Goal: Task Accomplishment & Management: Use online tool/utility

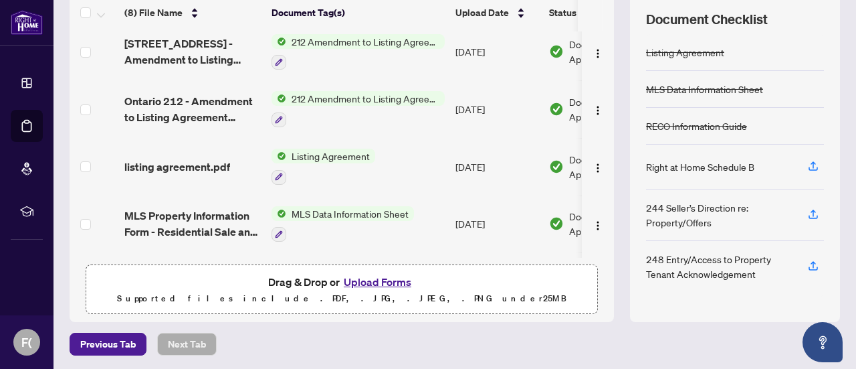
scroll to position [33, 0]
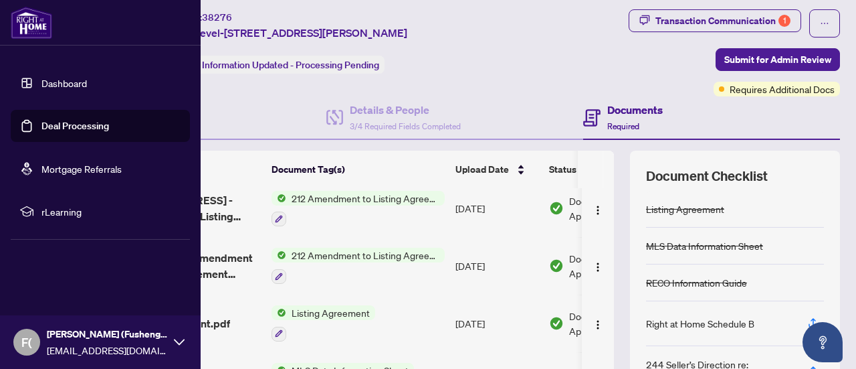
click at [42, 124] on link "Deal Processing" at bounding box center [75, 126] width 68 height 12
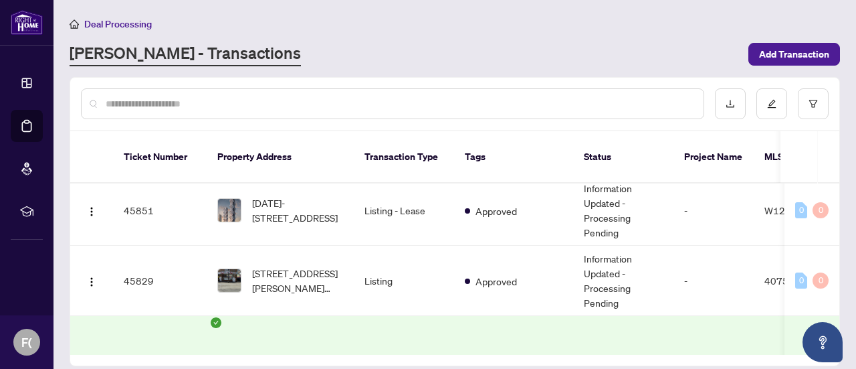
scroll to position [1061, 0]
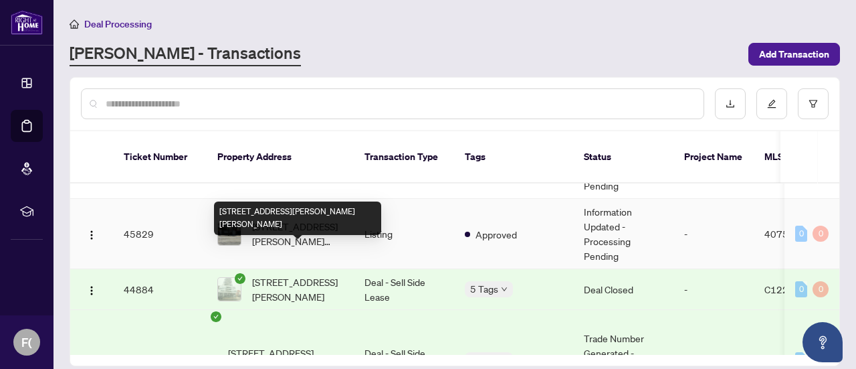
click at [285, 248] on span "[STREET_ADDRESS][PERSON_NAME][PERSON_NAME]" at bounding box center [297, 233] width 91 height 29
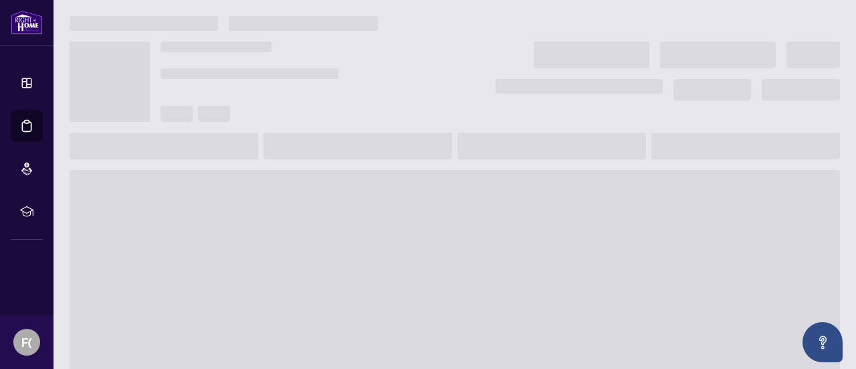
click at [285, 256] on span at bounding box center [455, 277] width 771 height 214
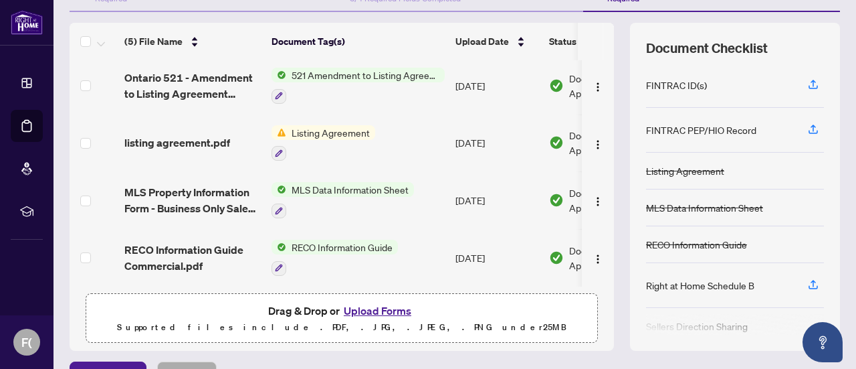
scroll to position [179, 0]
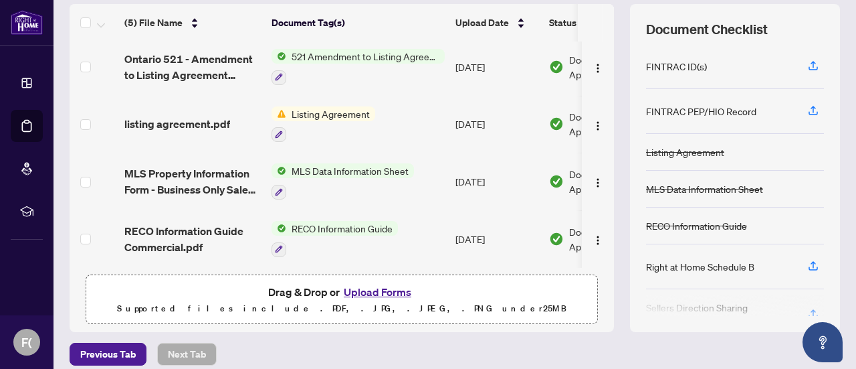
drag, startPoint x: 599, startPoint y: 247, endPoint x: 595, endPoint y: 211, distance: 35.6
click at [595, 211] on td at bounding box center [598, 239] width 32 height 58
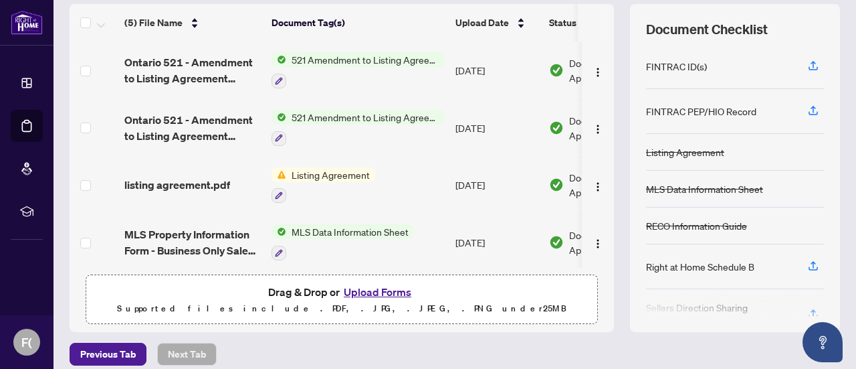
scroll to position [0, 0]
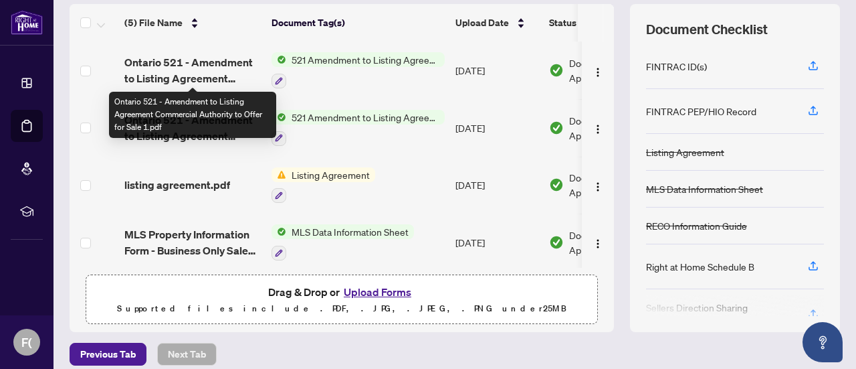
click at [201, 73] on span "Ontario 521 - Amendment to Listing Agreement Commercial Authority to Offer for …" at bounding box center [192, 70] width 136 height 32
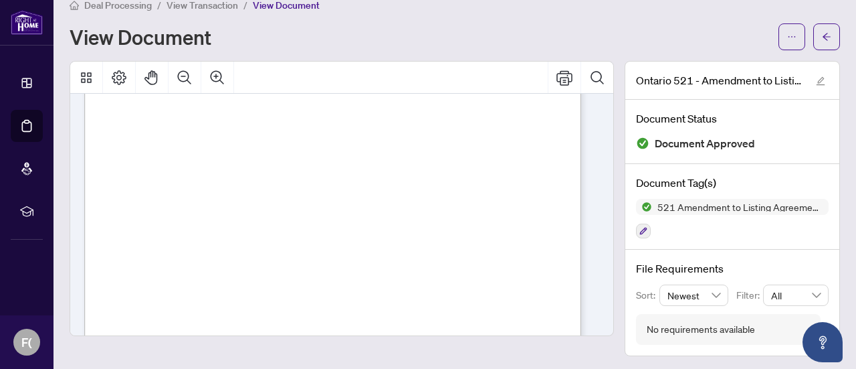
scroll to position [153, 0]
click at [822, 33] on icon "arrow-left" at bounding box center [826, 36] width 9 height 9
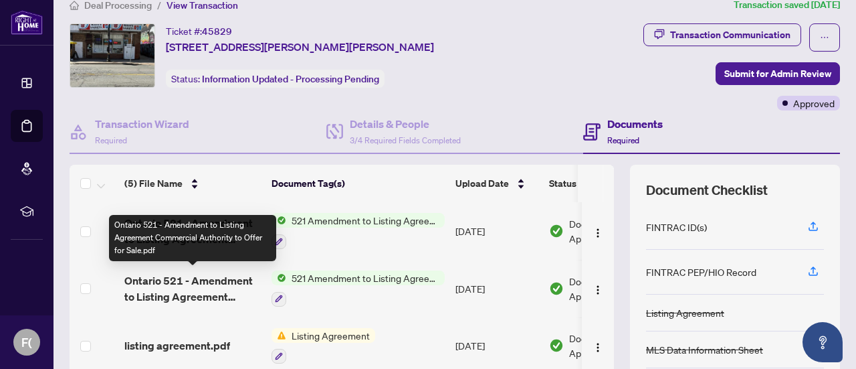
click at [185, 290] on span "Ontario 521 - Amendment to Listing Agreement Commercial Authority to Offer for …" at bounding box center [192, 288] width 136 height 32
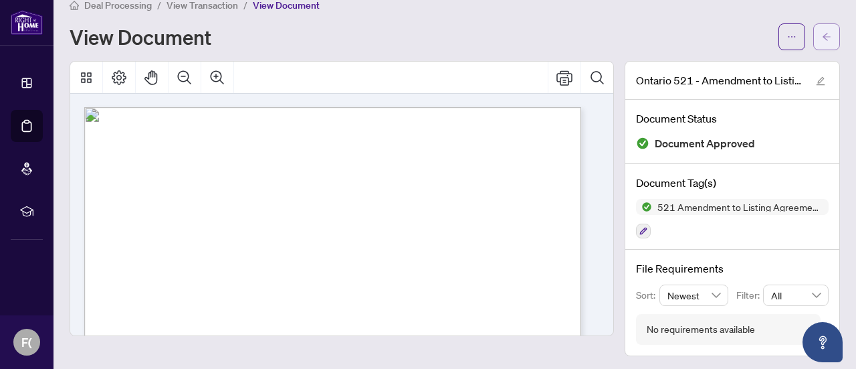
click at [822, 37] on icon "arrow-left" at bounding box center [826, 36] width 9 height 9
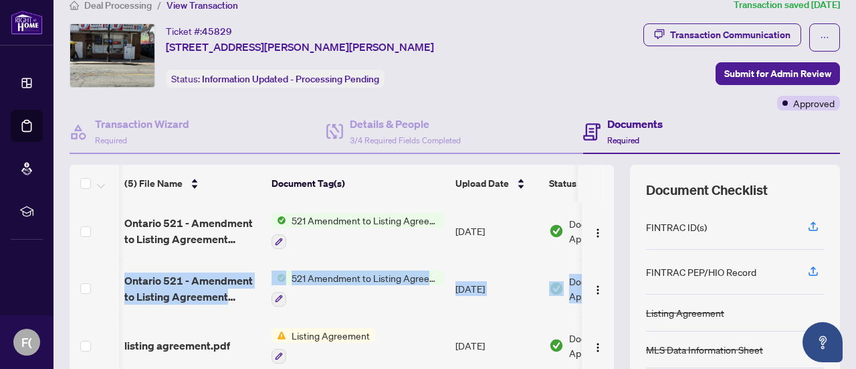
scroll to position [0, 1]
drag, startPoint x: 599, startPoint y: 208, endPoint x: 589, endPoint y: 272, distance: 64.9
click at [589, 272] on tbody "(5) File Name Document Tag(s) Upload Date Status Ontario 521 - Amendment to Lis…" at bounding box center [379, 345] width 620 height 286
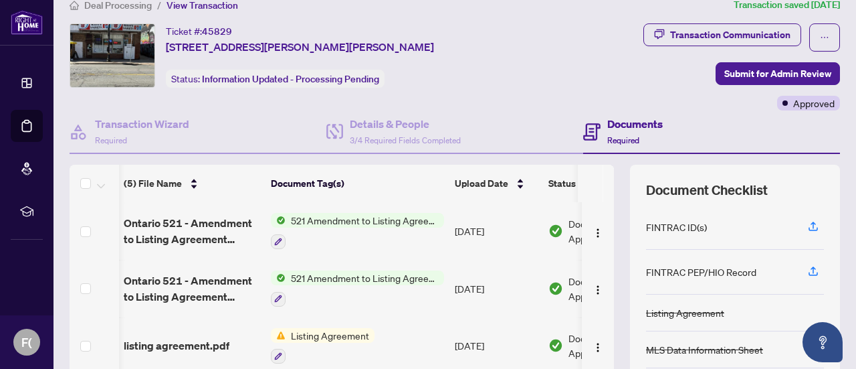
click at [506, 251] on td "[DATE]" at bounding box center [496, 231] width 94 height 58
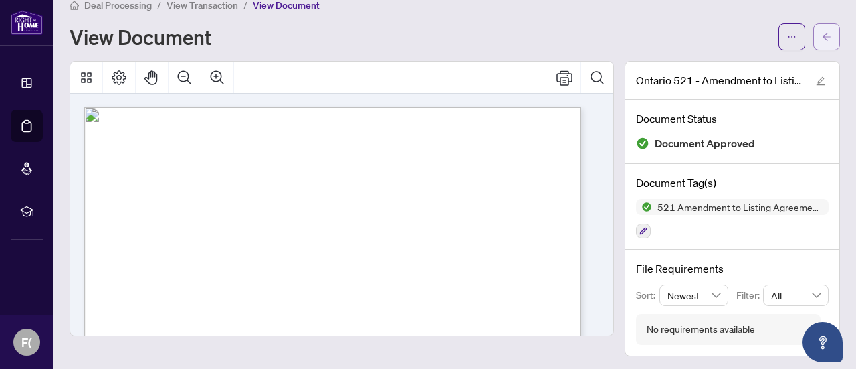
click at [813, 38] on button "button" at bounding box center [826, 36] width 27 height 27
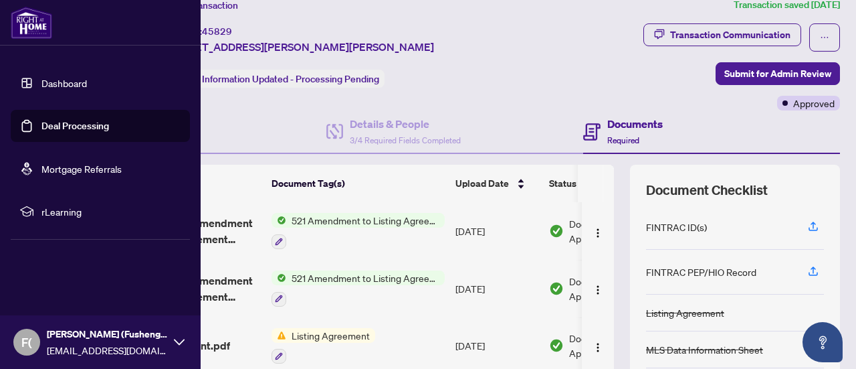
click at [70, 125] on link "Deal Processing" at bounding box center [75, 126] width 68 height 12
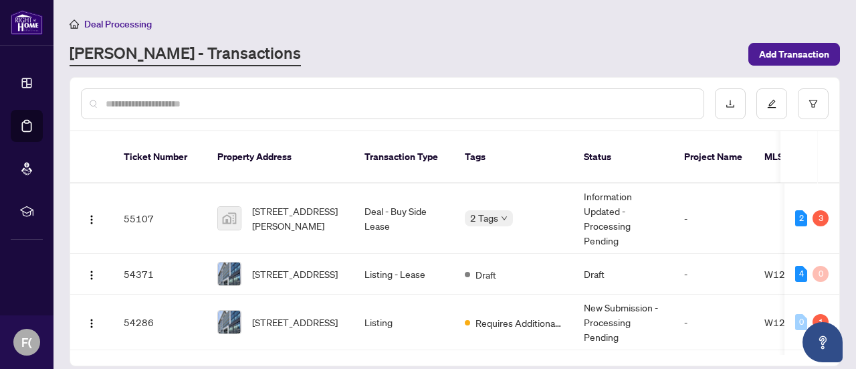
click at [251, 108] on input "text" at bounding box center [399, 103] width 587 height 15
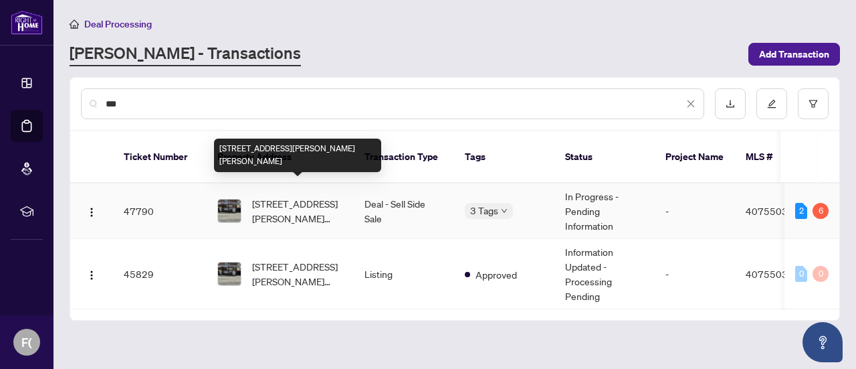
type input "***"
click at [285, 200] on span "[STREET_ADDRESS][PERSON_NAME][PERSON_NAME]" at bounding box center [297, 210] width 91 height 29
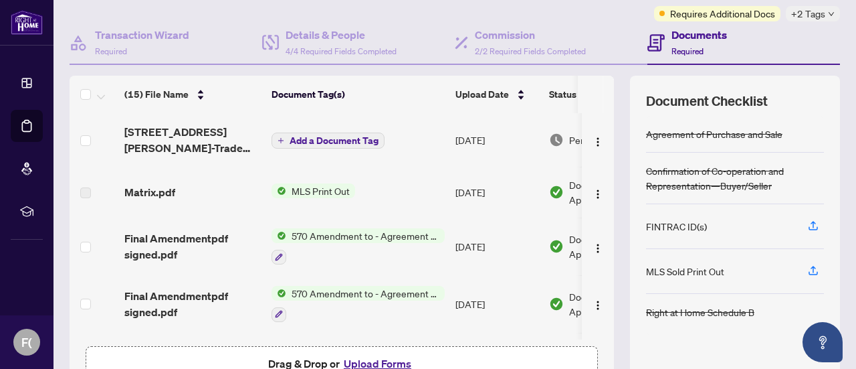
scroll to position [106, 0]
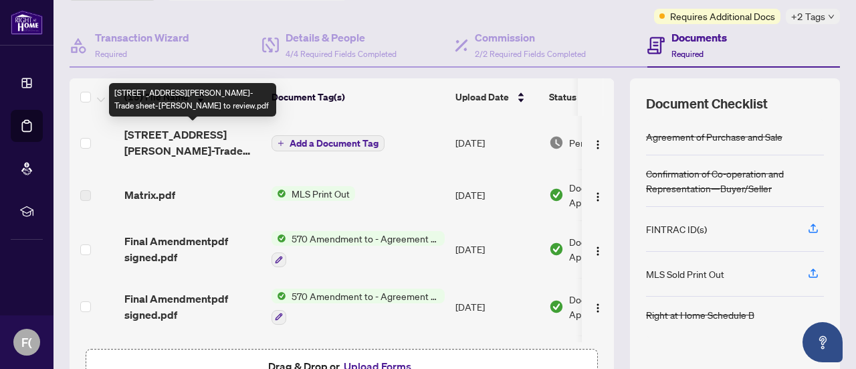
click at [160, 141] on span "[STREET_ADDRESS][PERSON_NAME]-Trade sheet-[PERSON_NAME] to review.pdf" at bounding box center [192, 142] width 136 height 32
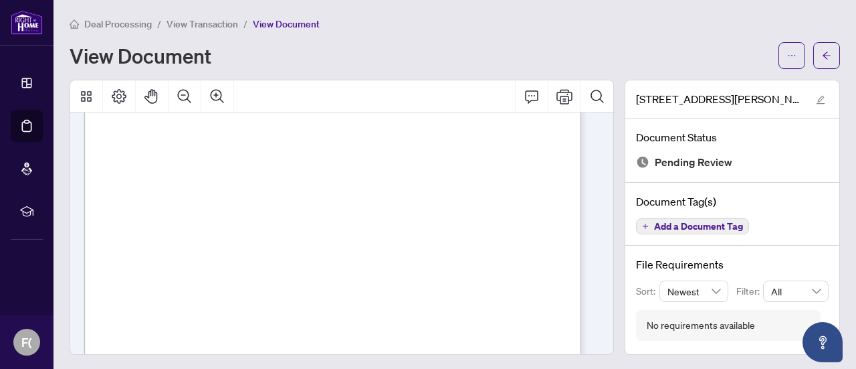
scroll to position [953, 0]
click at [524, 97] on icon "Comment" at bounding box center [532, 96] width 16 height 16
click at [787, 52] on icon "ellipsis" at bounding box center [791, 55] width 9 height 9
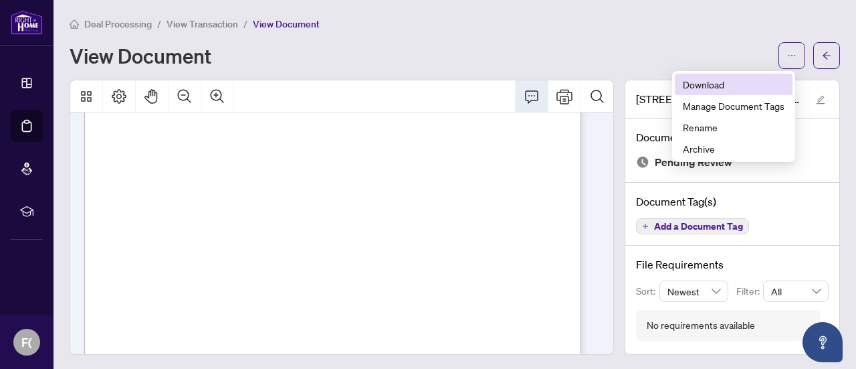
click at [717, 87] on span "Download" at bounding box center [734, 84] width 102 height 15
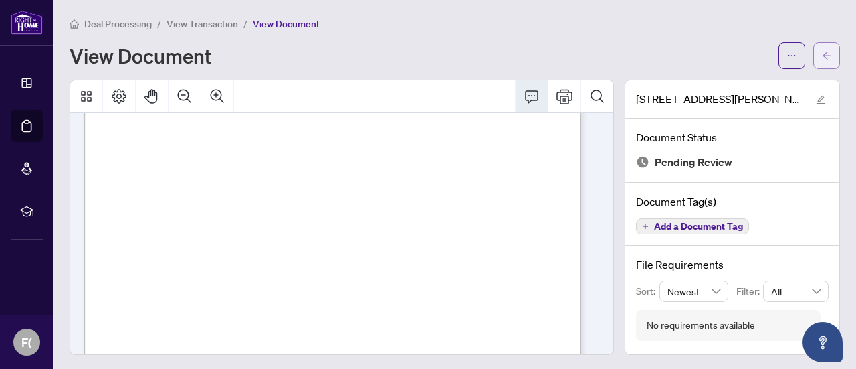
click at [825, 53] on button "button" at bounding box center [826, 55] width 27 height 27
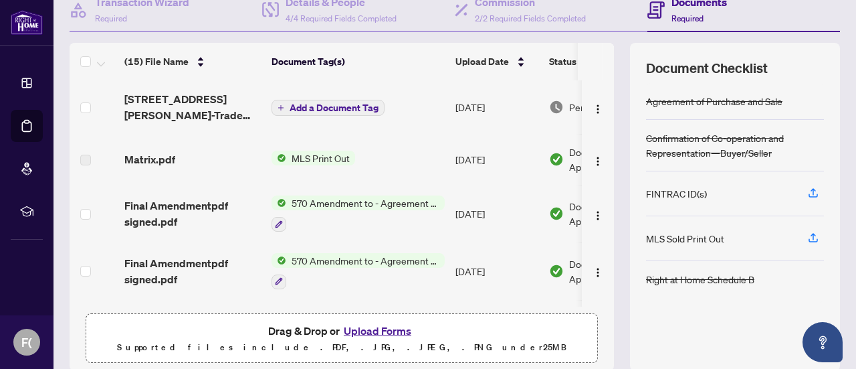
scroll to position [190, 0]
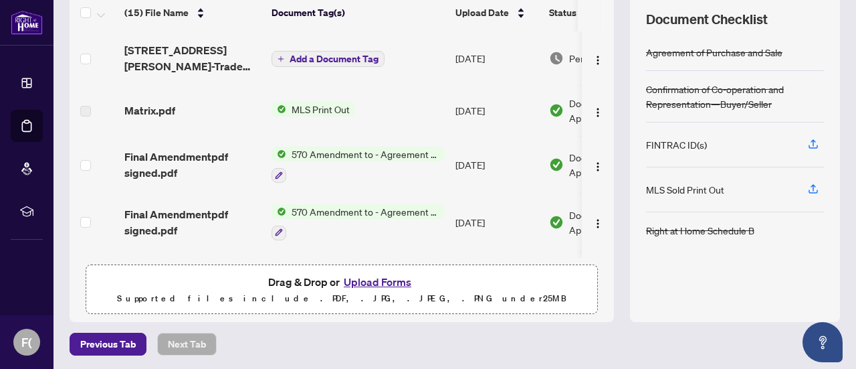
click at [373, 277] on button "Upload Forms" at bounding box center [378, 281] width 76 height 17
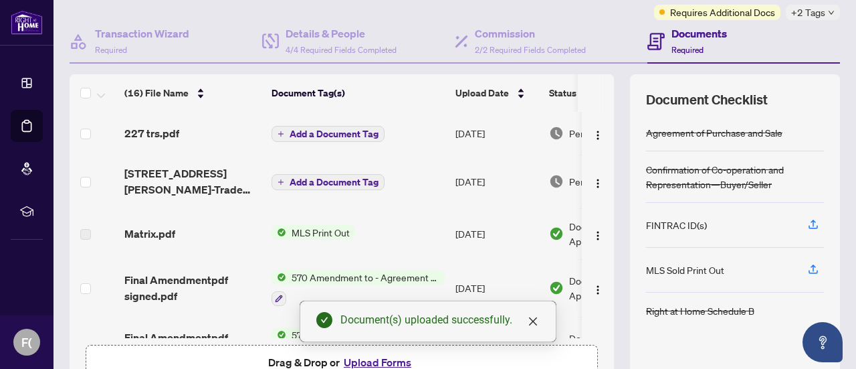
scroll to position [0, 0]
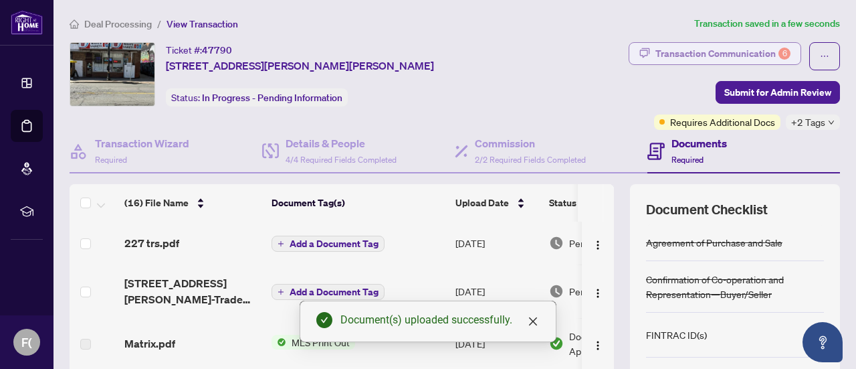
click at [736, 56] on div "Transaction Communication 6" at bounding box center [722, 53] width 135 height 21
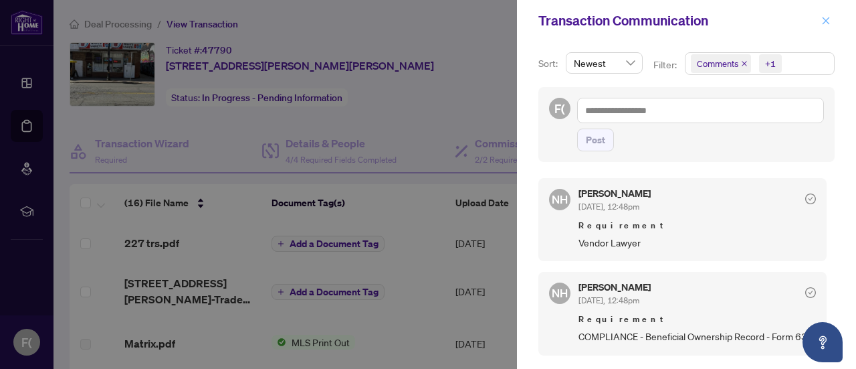
click at [824, 18] on icon "close" at bounding box center [826, 20] width 7 height 7
